Goal: Information Seeking & Learning: Learn about a topic

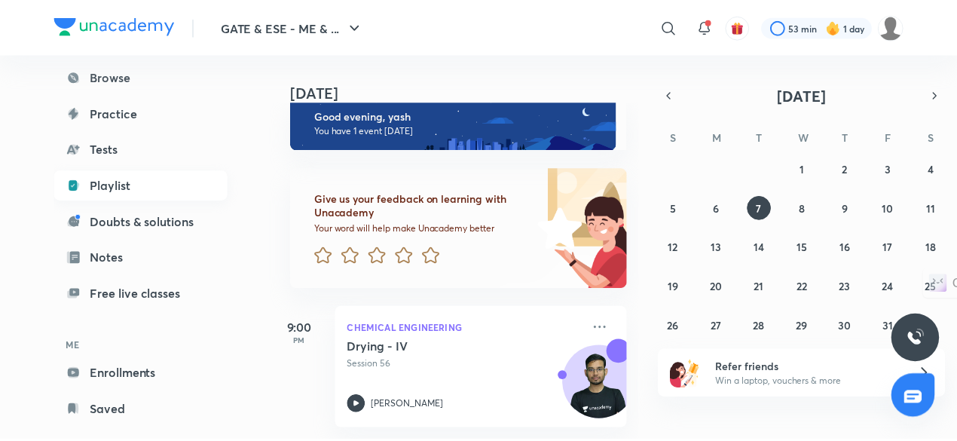
scroll to position [128, 0]
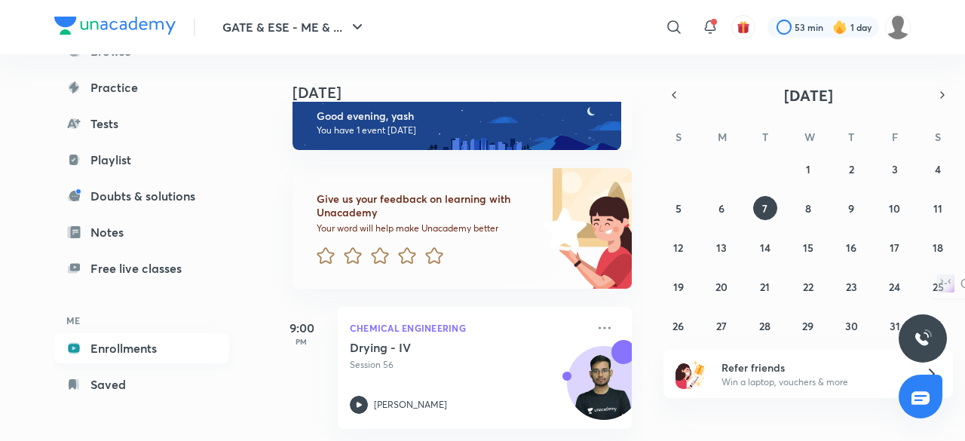
click at [145, 351] on link "Enrollments" at bounding box center [141, 348] width 175 height 30
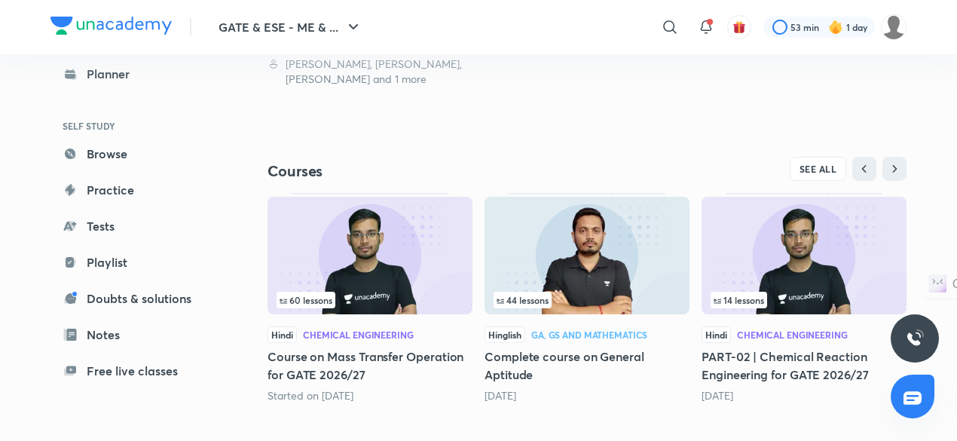
scroll to position [442, 0]
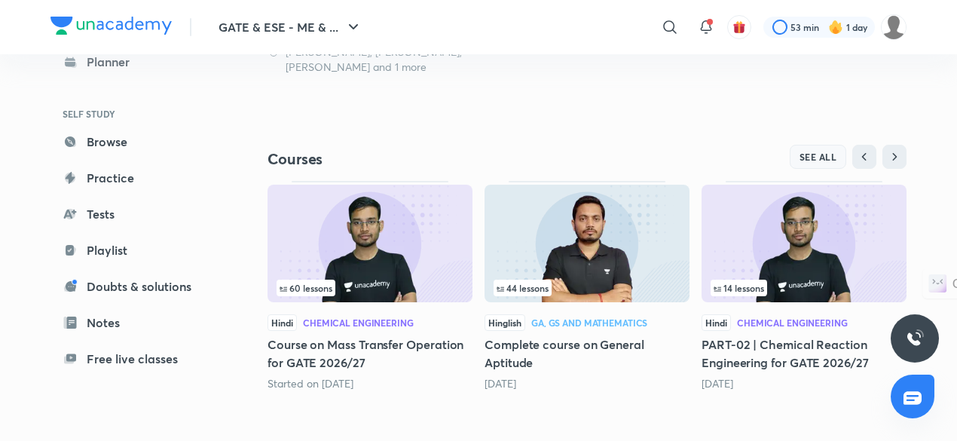
click at [813, 161] on span "SEE ALL" at bounding box center [819, 157] width 38 height 11
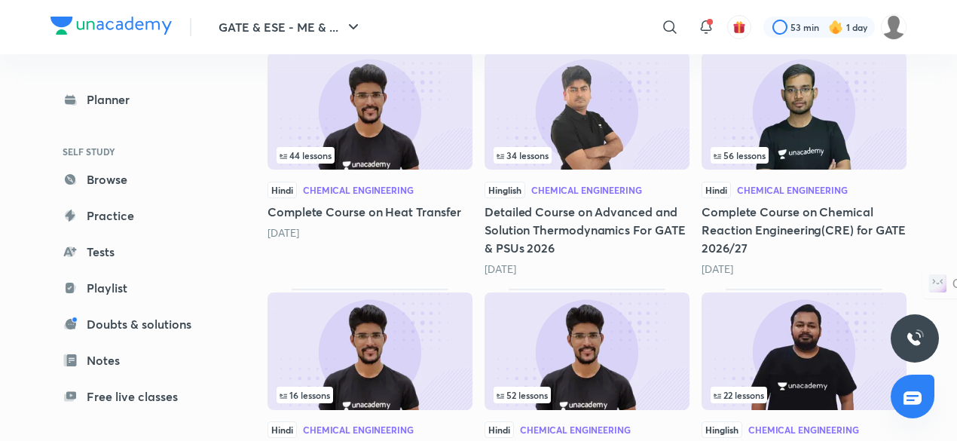
scroll to position [767, 0]
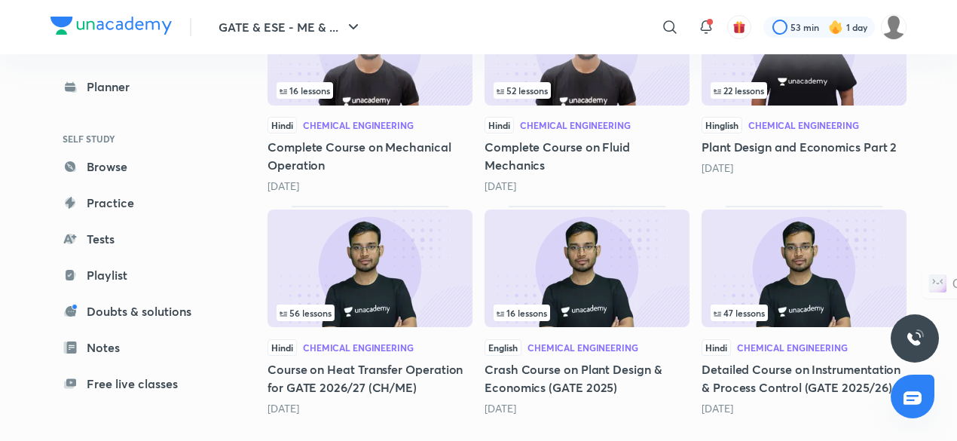
click at [804, 268] on img at bounding box center [804, 269] width 205 height 118
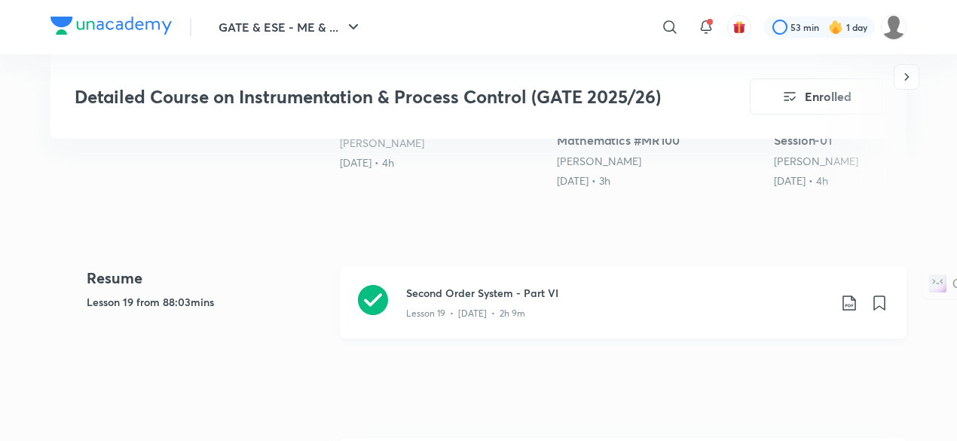
scroll to position [621, 0]
click at [570, 314] on div "Lesson 19 • [DATE] • 2h 9m" at bounding box center [617, 310] width 422 height 20
